Goal: Task Accomplishment & Management: Manage account settings

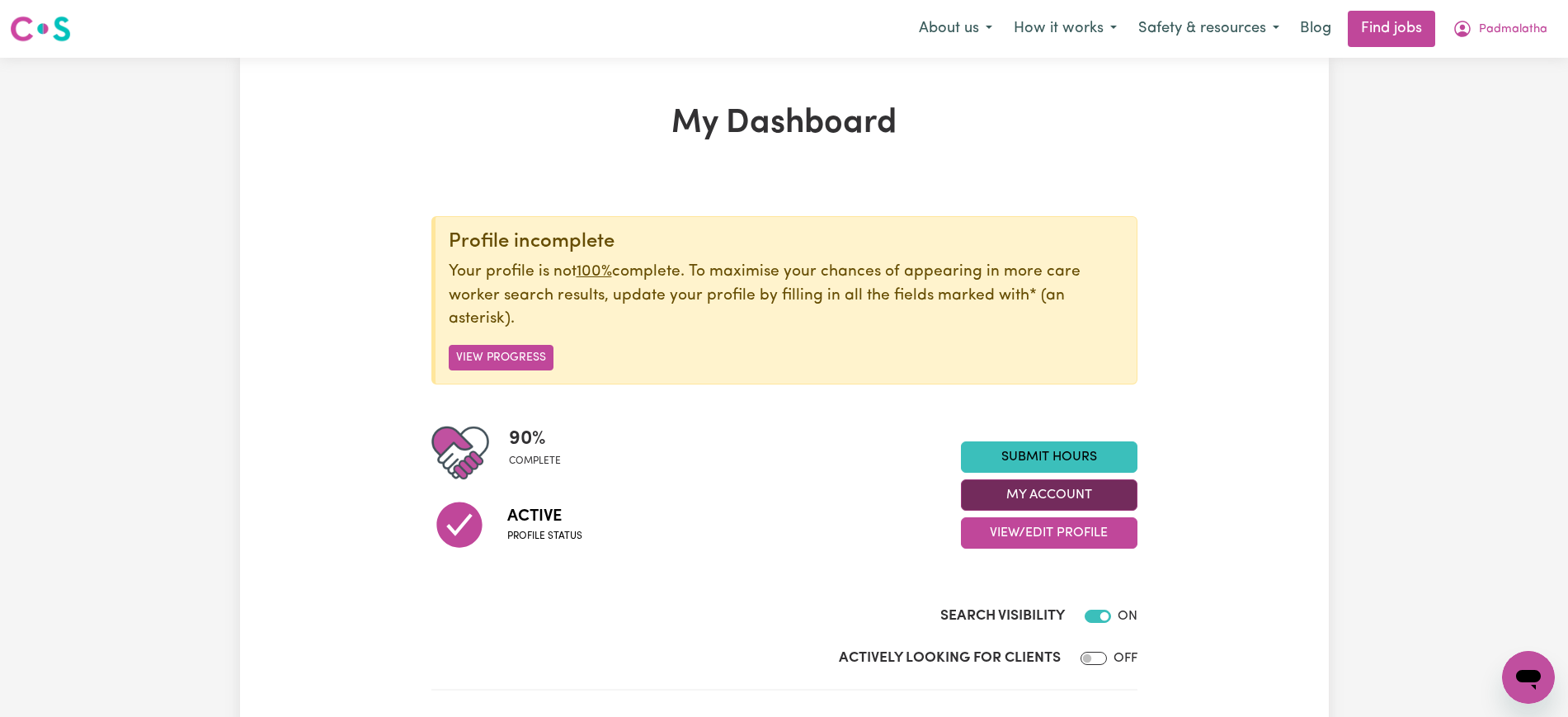
click at [1119, 493] on button "My Account" at bounding box center [1048, 494] width 176 height 31
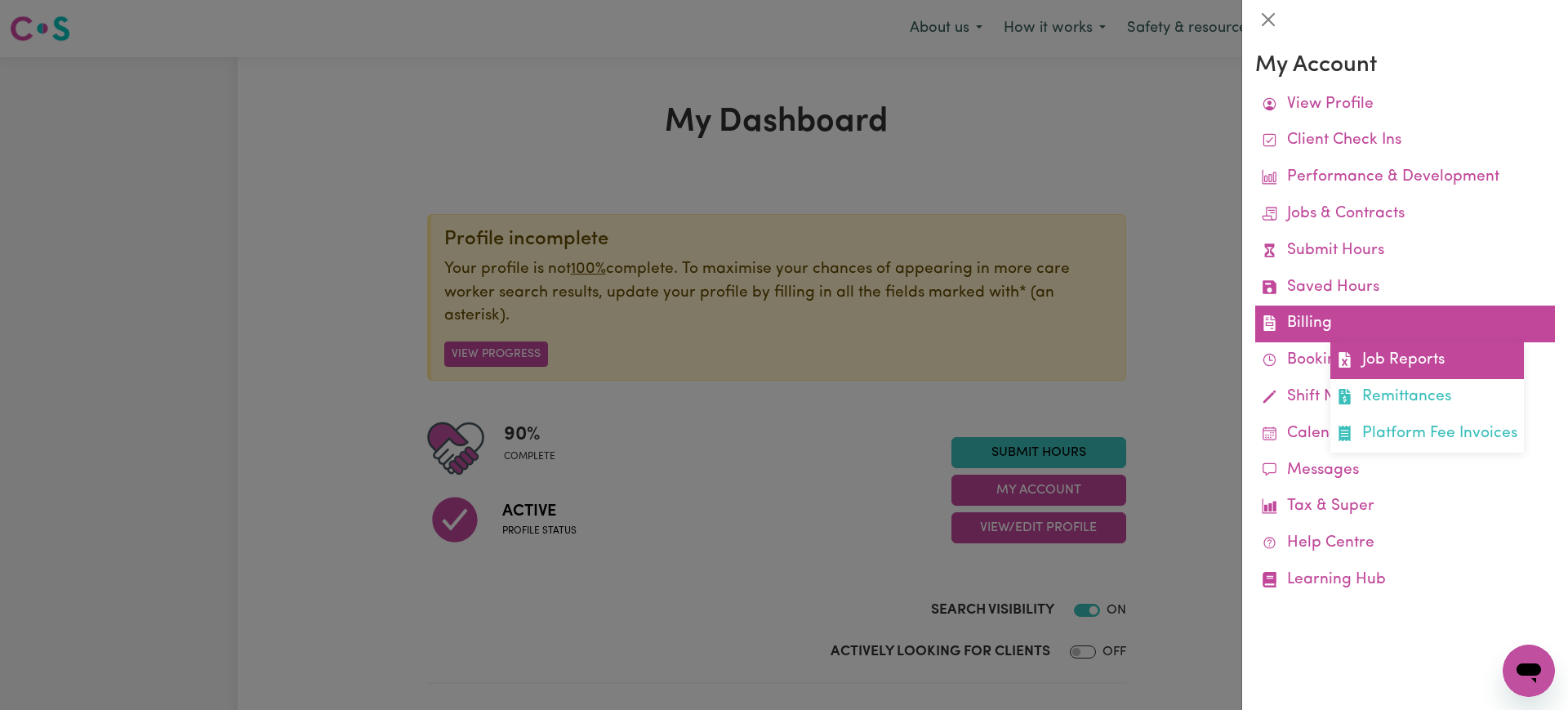
click at [1348, 358] on icon at bounding box center [1344, 360] width 11 height 16
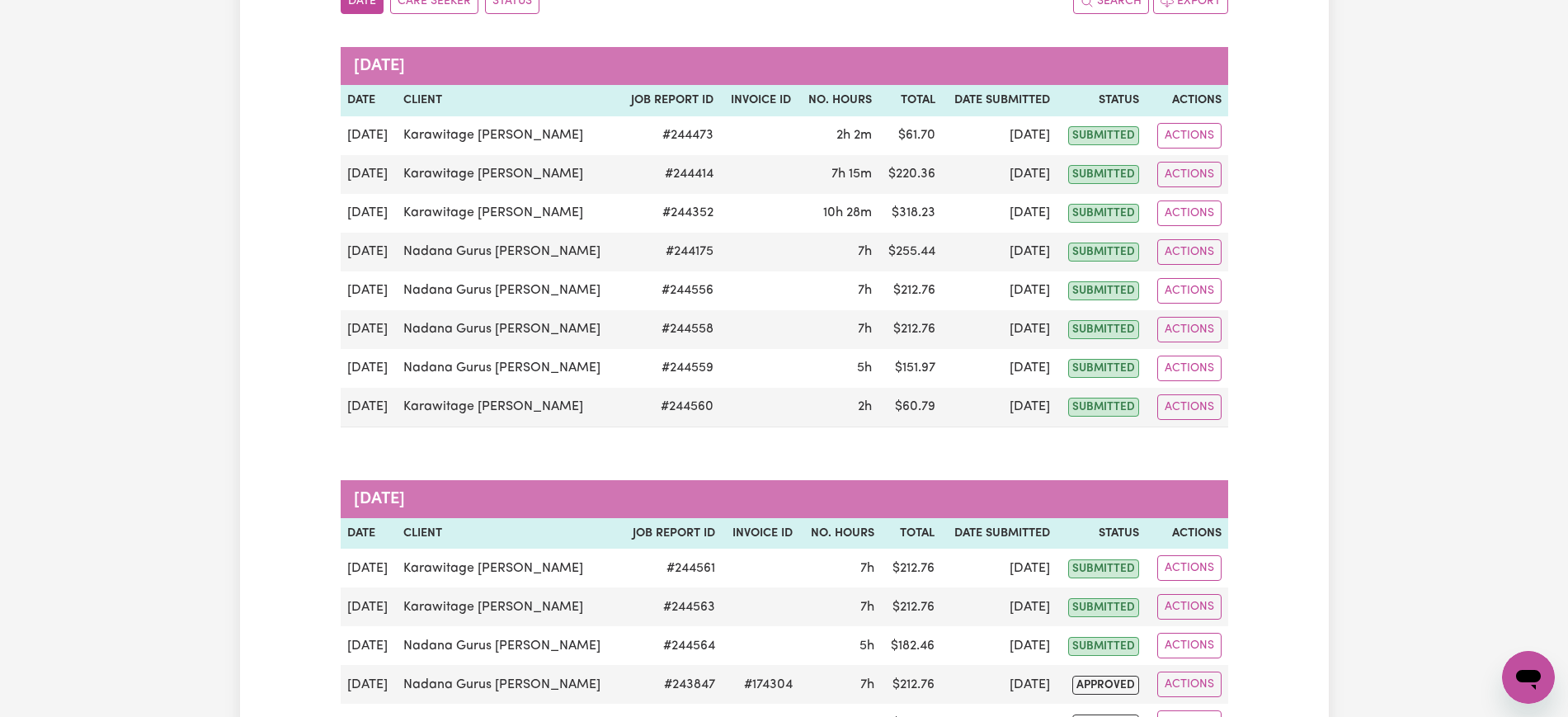
scroll to position [206, 0]
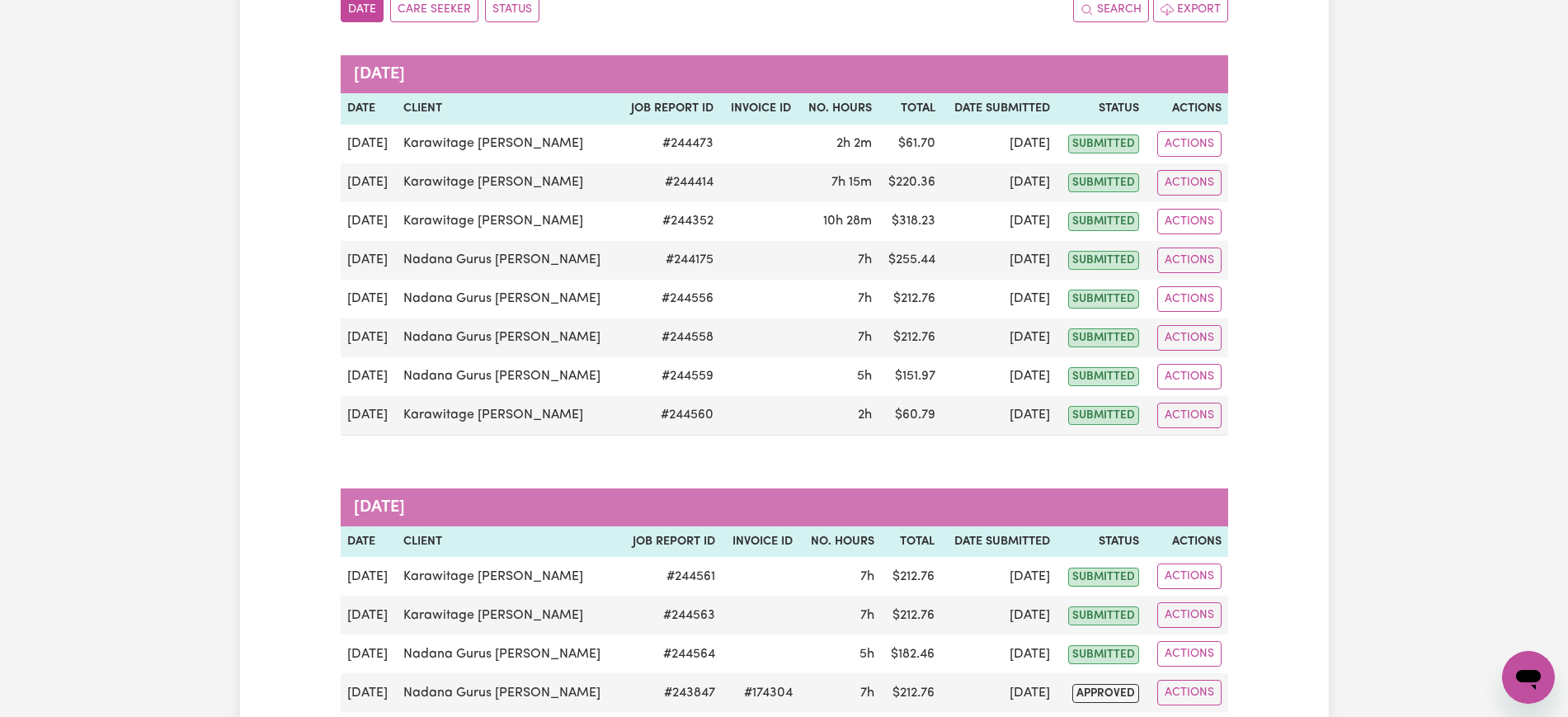
drag, startPoint x: 514, startPoint y: 6, endPoint x: 559, endPoint y: 29, distance: 50.5
click at [516, 6] on button "Status" at bounding box center [512, 9] width 54 height 26
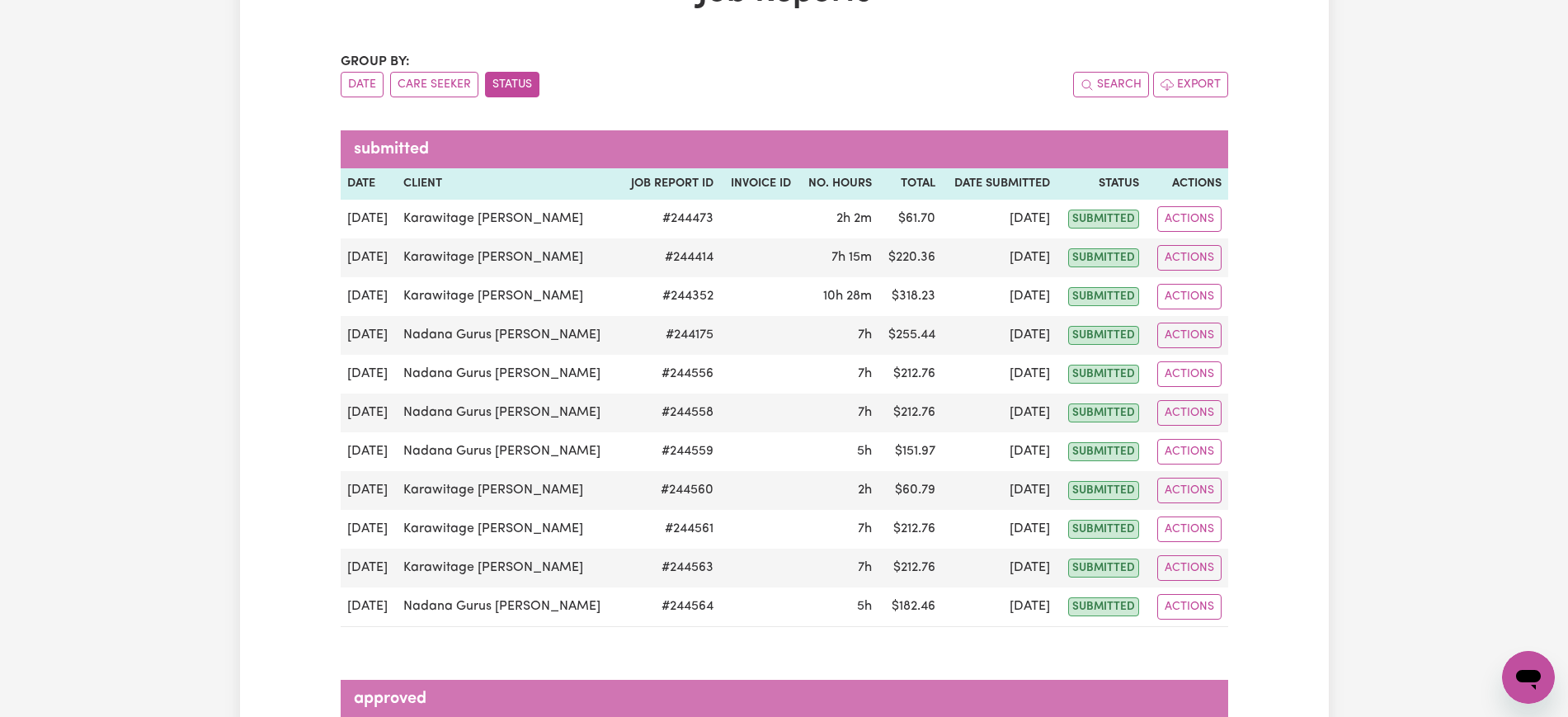
scroll to position [0, 0]
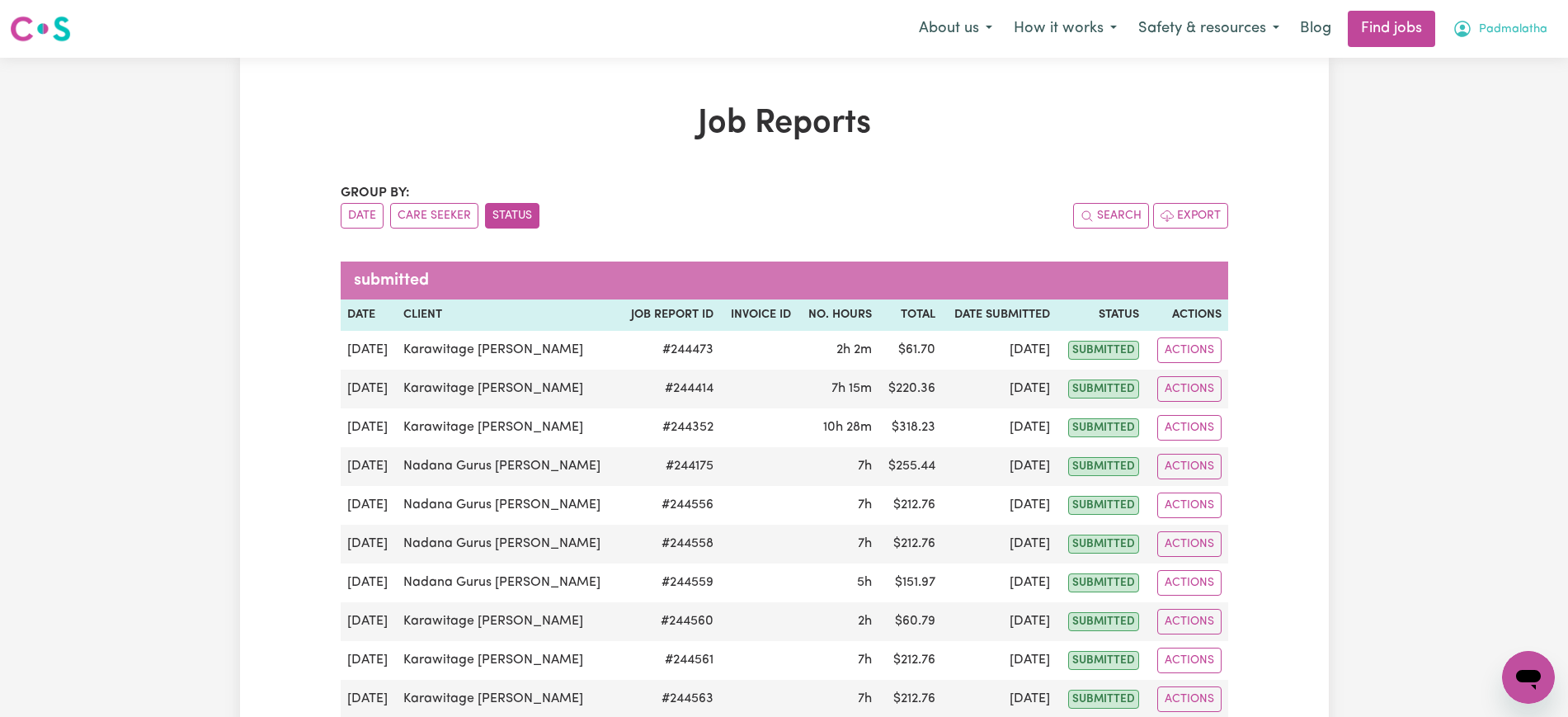
click at [1488, 27] on span "Padmalatha" at bounding box center [1512, 29] width 68 height 18
click at [1476, 130] on link "Logout" at bounding box center [1492, 126] width 130 height 31
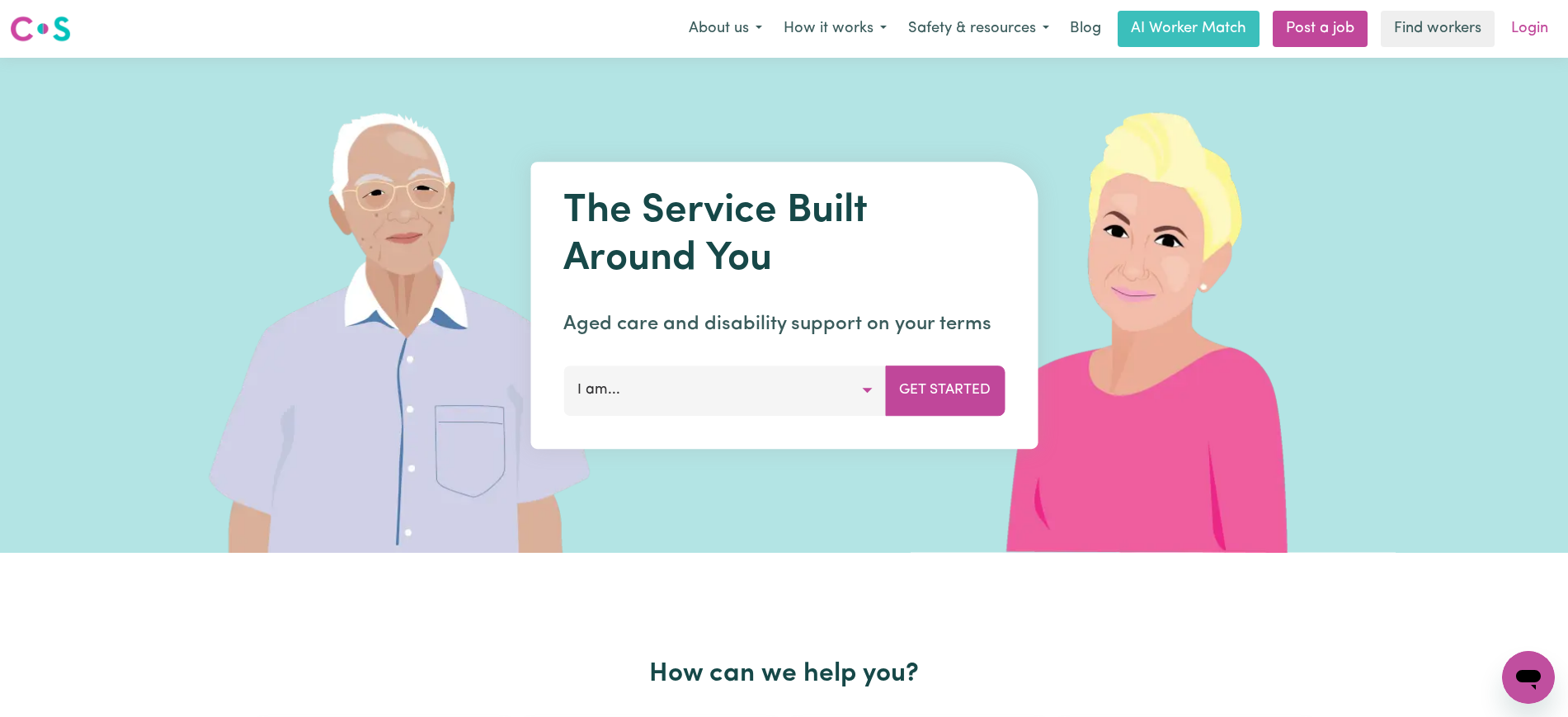
click at [1525, 29] on link "Login" at bounding box center [1529, 28] width 57 height 36
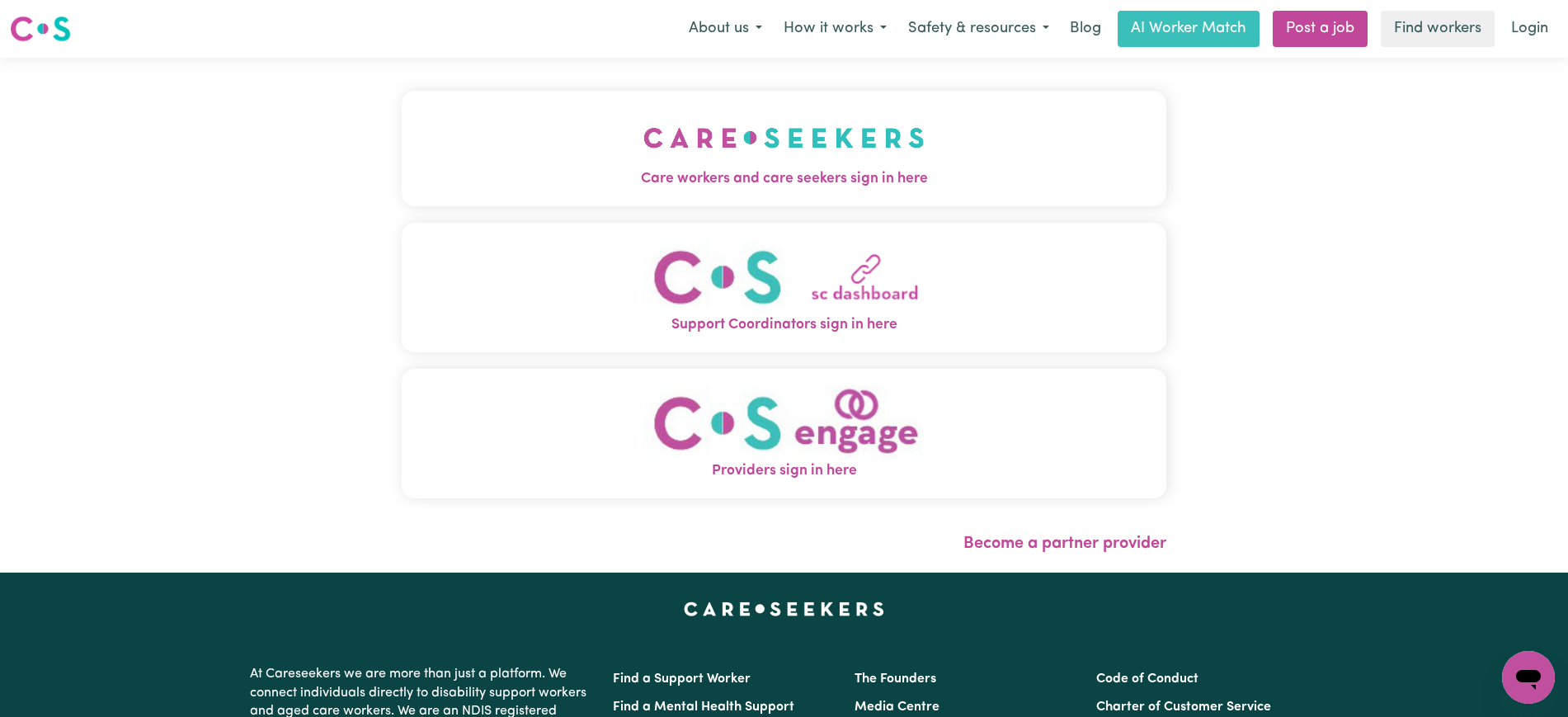
drag, startPoint x: 872, startPoint y: 167, endPoint x: 843, endPoint y: 165, distance: 29.1
click at [872, 166] on img "Care workers and care seekers sign in here" at bounding box center [783, 138] width 281 height 61
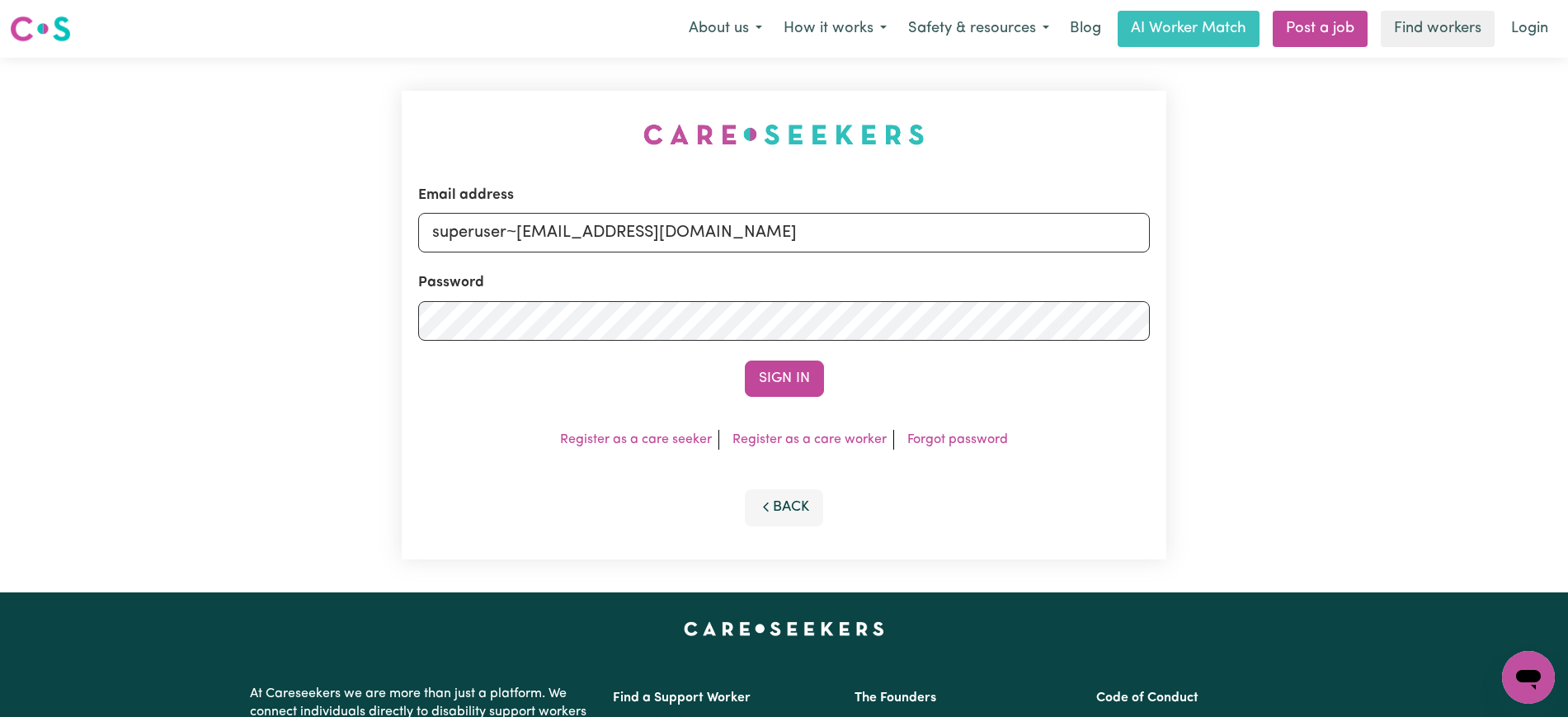
click at [446, 65] on div "Email address superuser~[EMAIL_ADDRESS][DOMAIN_NAME] Password Sign In Register …" at bounding box center [784, 325] width 784 height 535
drag, startPoint x: 520, startPoint y: 239, endPoint x: 1458, endPoint y: 241, distance: 938.0
click at [1458, 241] on div "Email address superuser~[EMAIL_ADDRESS][DOMAIN_NAME] Password Sign In Register …" at bounding box center [784, 325] width 1568 height 535
type input "[EMAIL_ADDRESS][DOMAIN_NAME]"
click at [745, 360] on button "Sign In" at bounding box center [784, 378] width 79 height 36
